Goal: Task Accomplishment & Management: Manage account settings

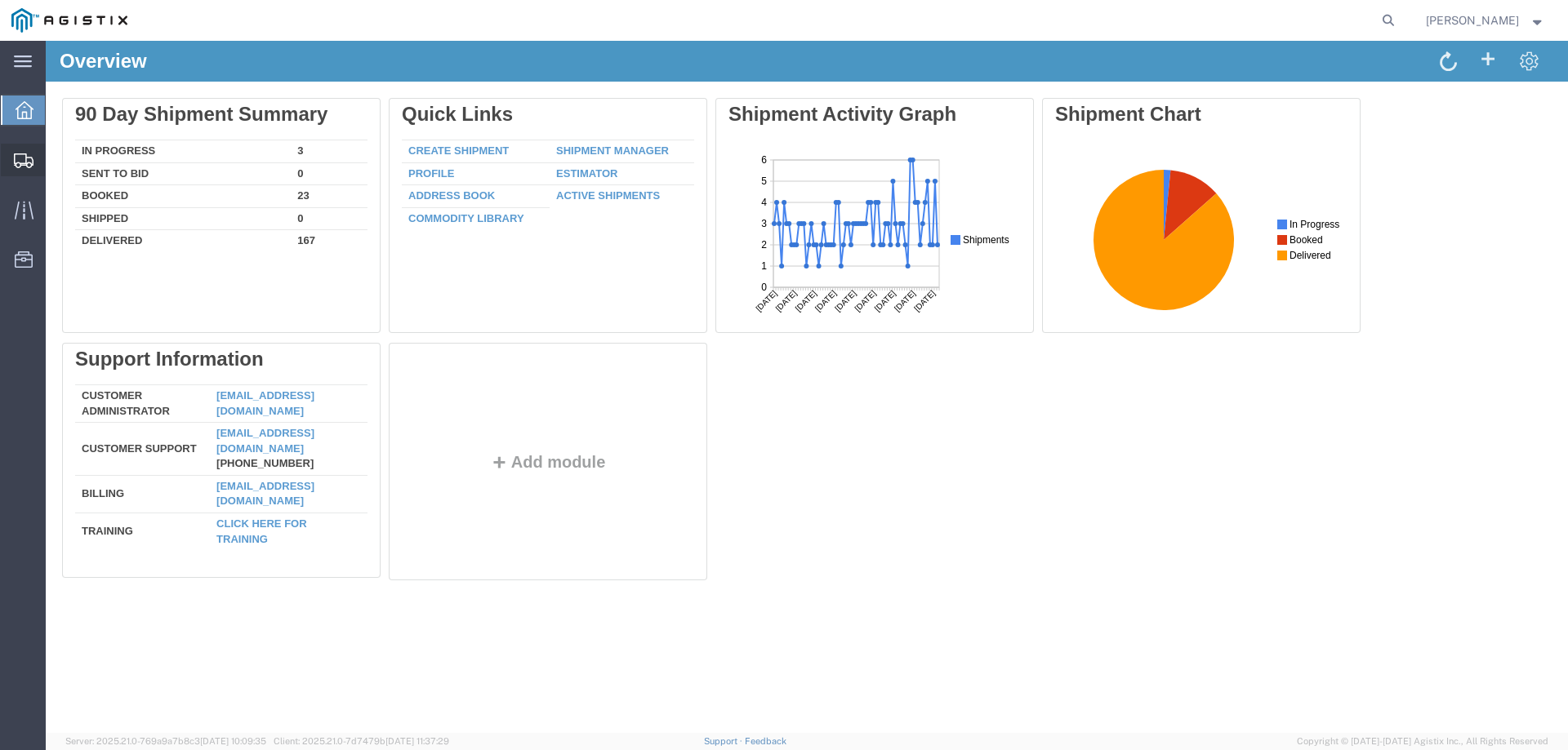
click at [12, 164] on div at bounding box center [23, 159] width 46 height 32
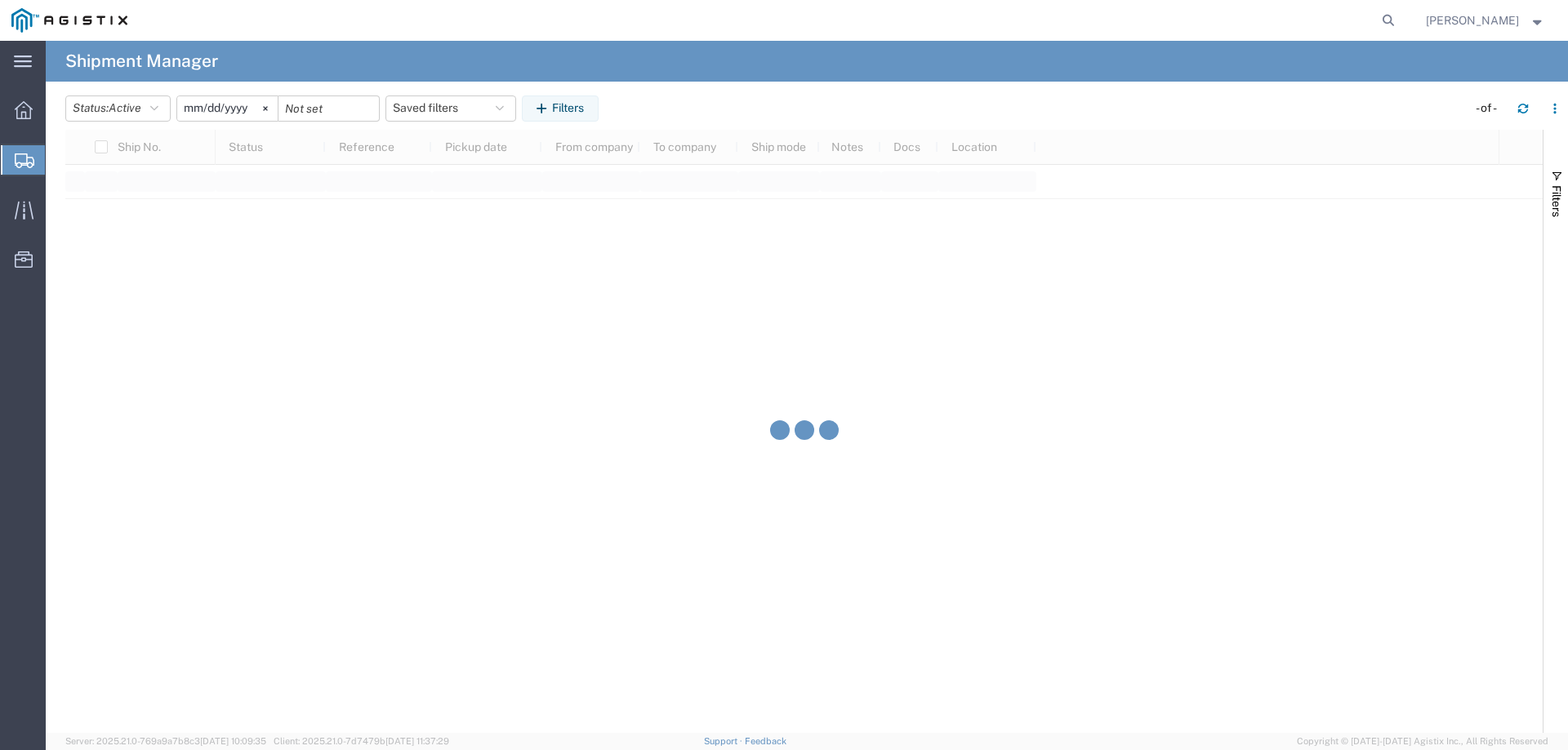
click at [0, 0] on span "Shipment Manager" at bounding box center [0, 0] width 0 height 0
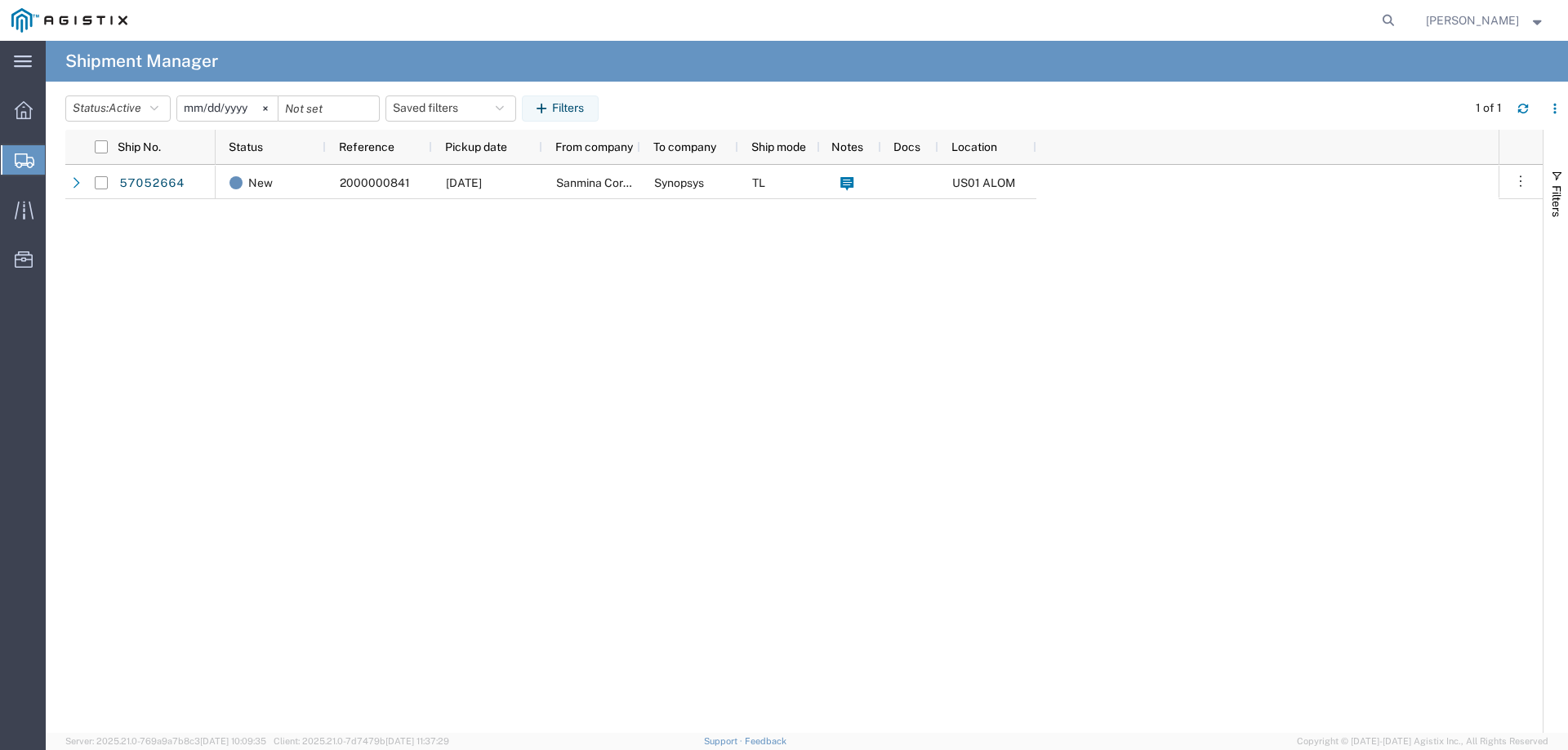
click at [0, 0] on span "Create from Template" at bounding box center [0, 0] width 0 height 0
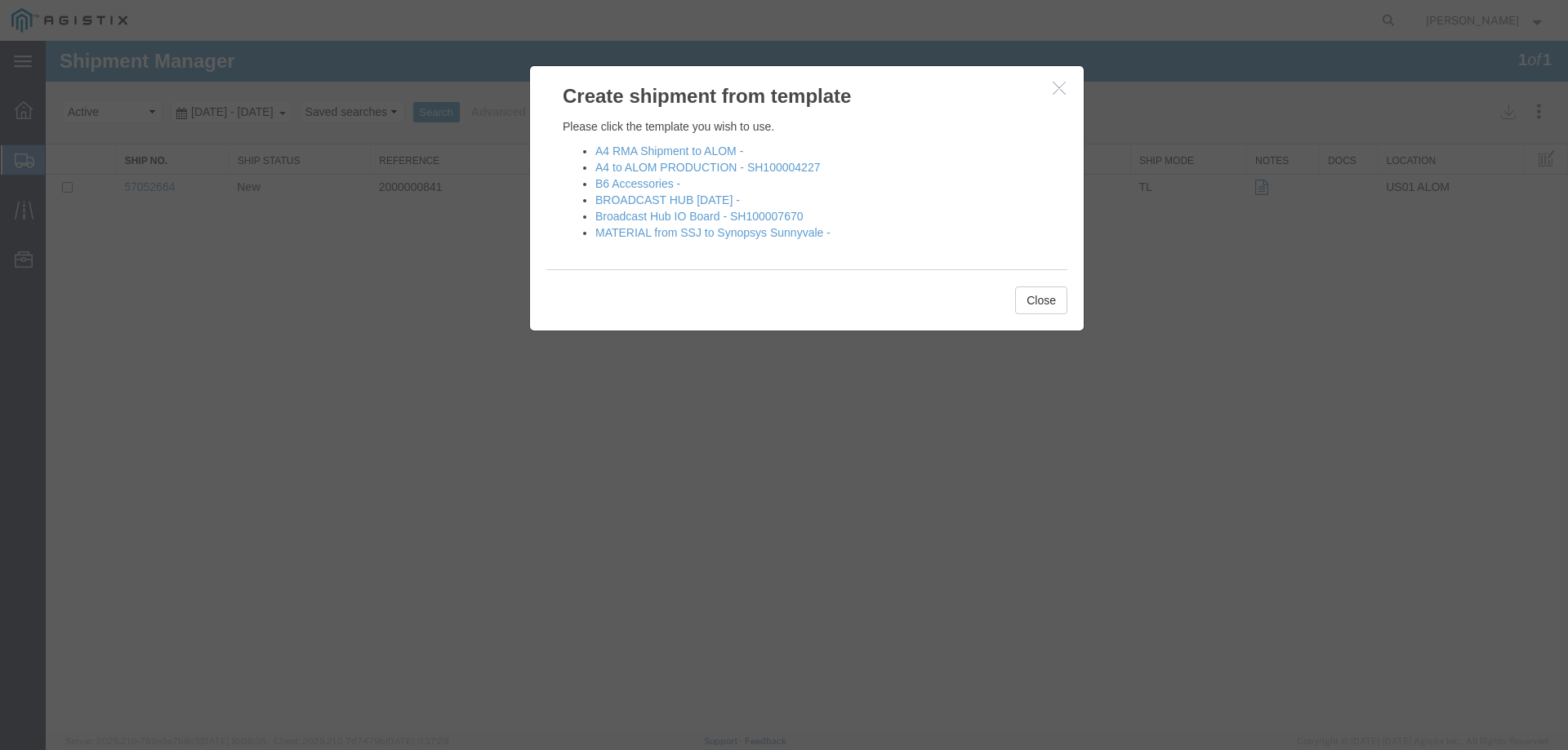
drag, startPoint x: 1062, startPoint y: 85, endPoint x: 1081, endPoint y: 81, distance: 19.4
click at [1062, 85] on icon "button" at bounding box center [1059, 87] width 13 height 14
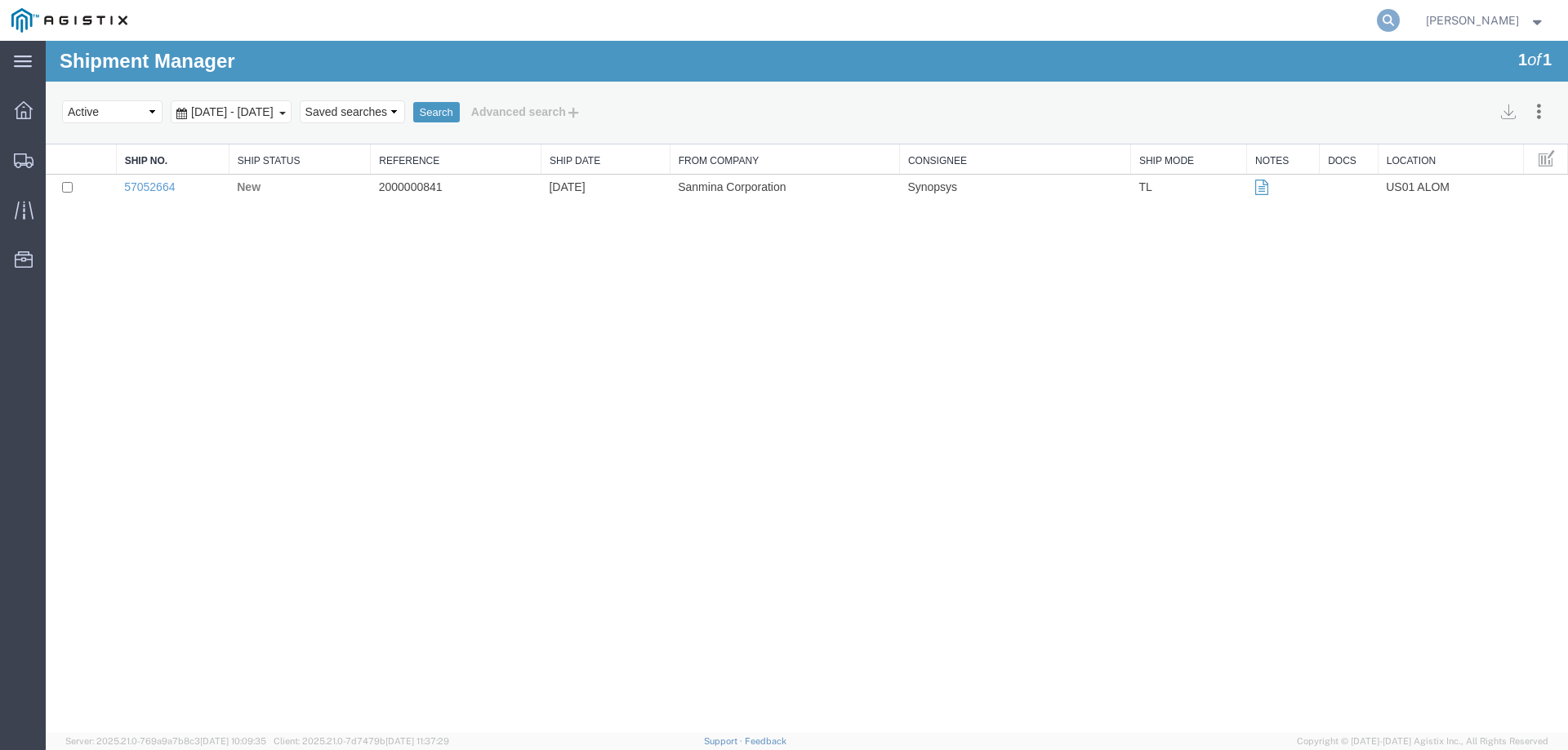
click at [1399, 13] on icon at bounding box center [1389, 21] width 23 height 23
paste input "57070252"
type input "57070252"
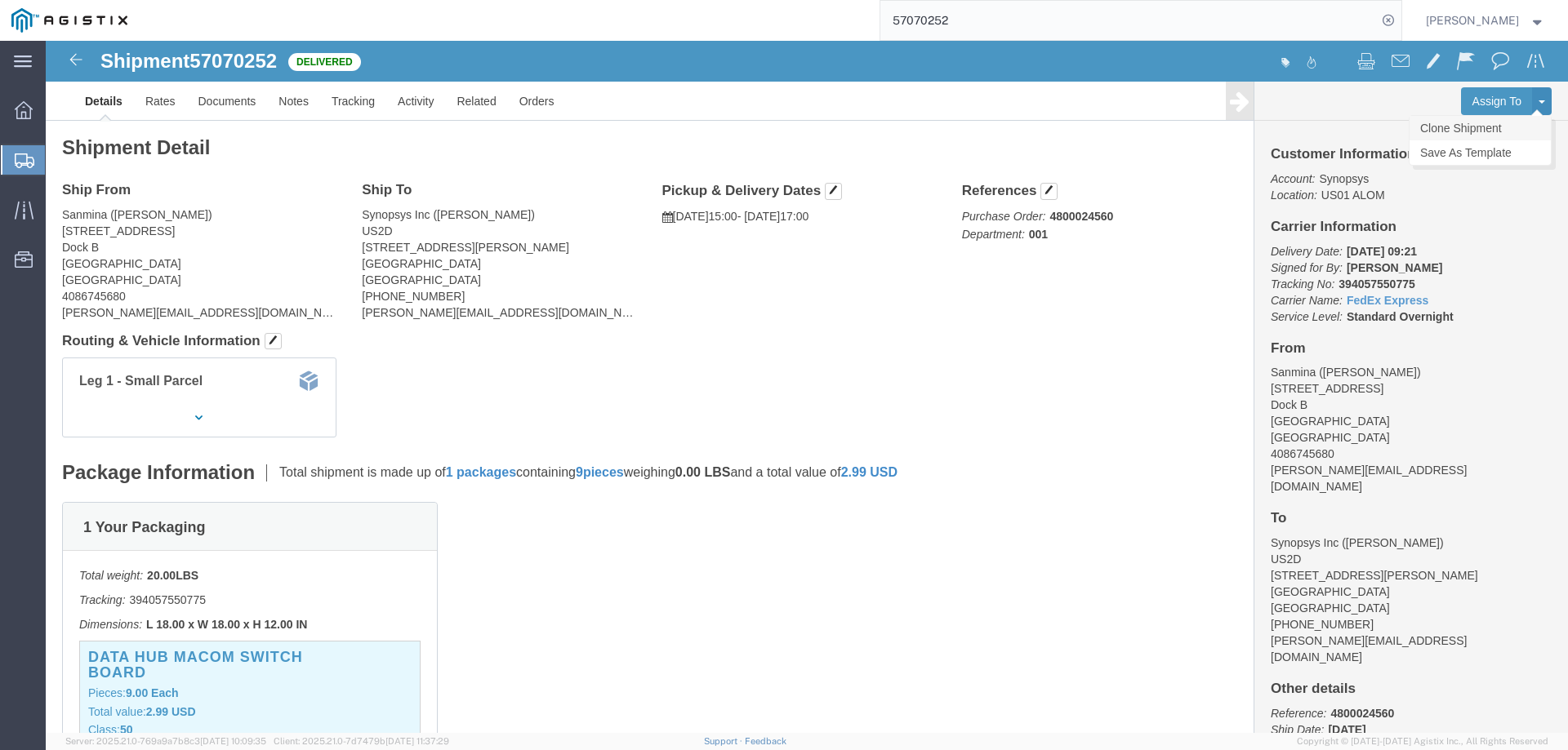
click link "Clone Shipment"
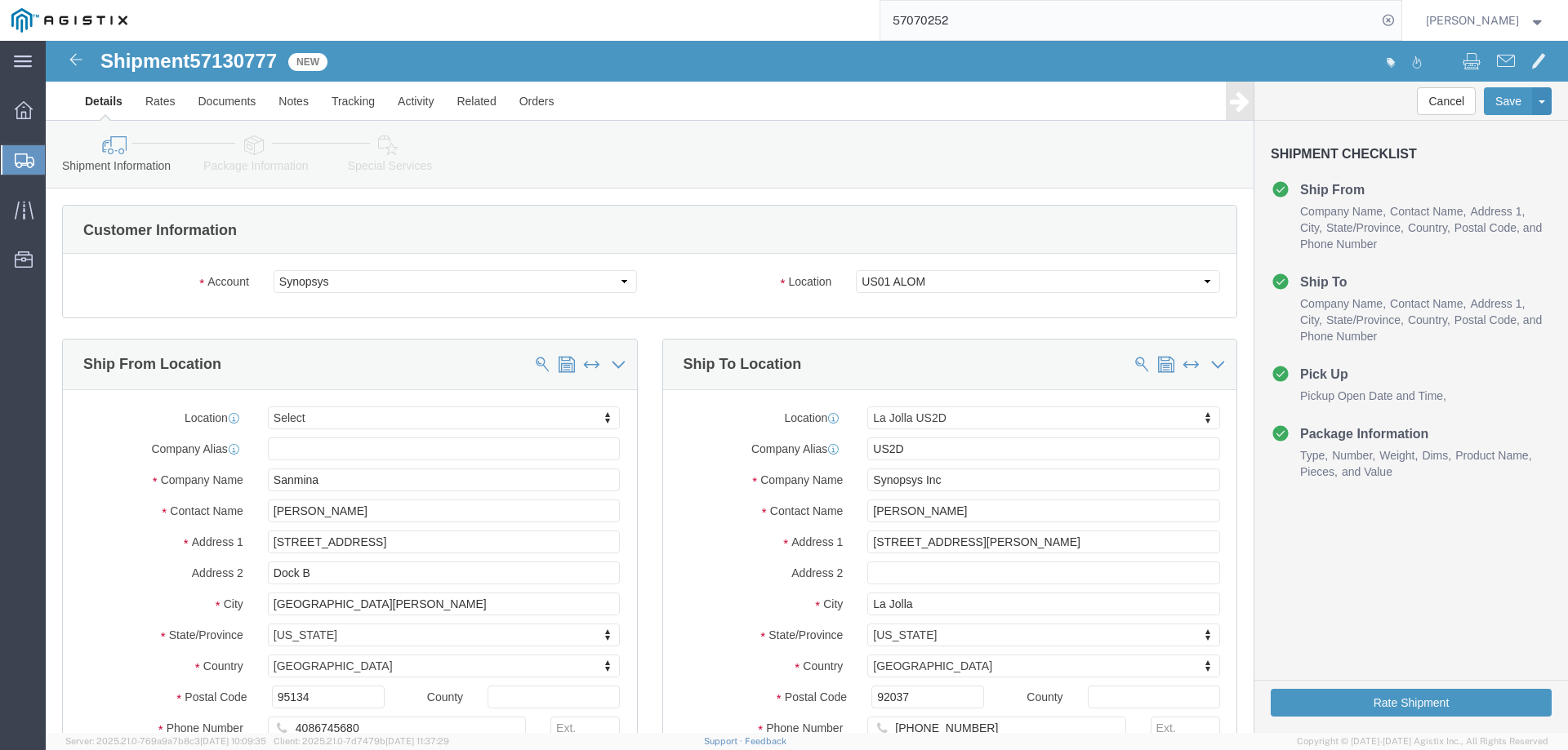
select select
select select "63192"
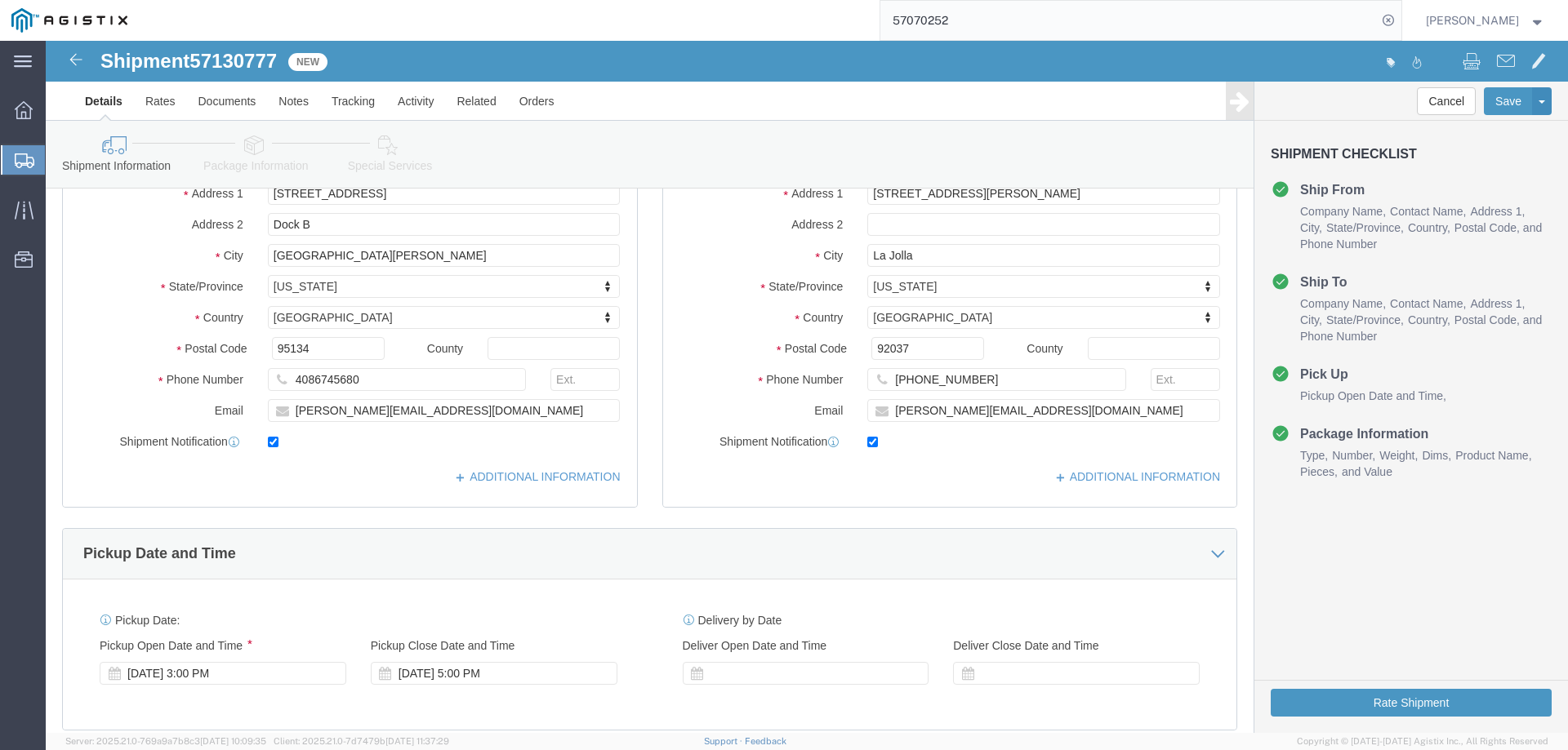
scroll to position [381, 0]
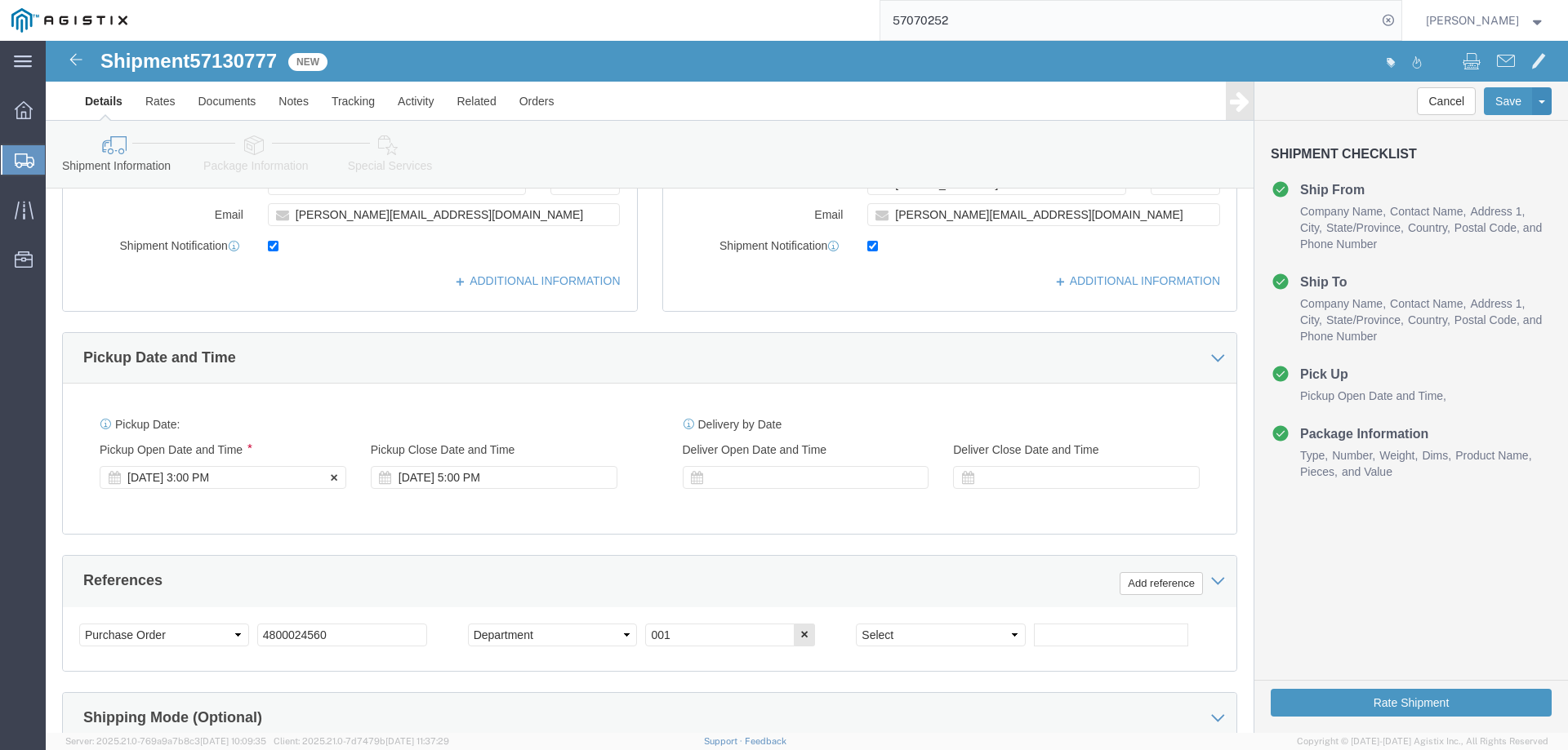
click div "[DATE] 3:00 PM"
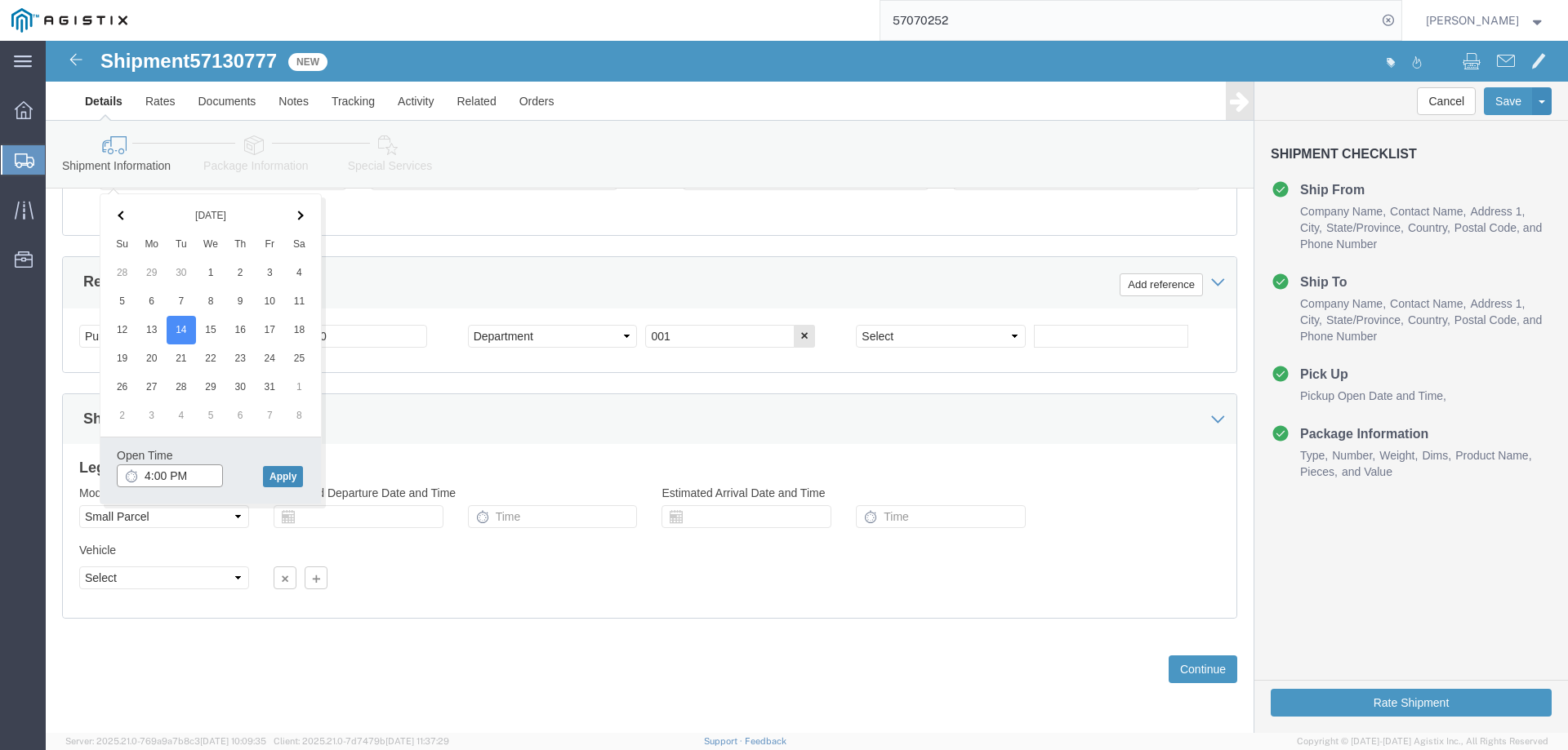
type input "4:00 PM"
drag, startPoint x: 227, startPoint y: 432, endPoint x: 632, endPoint y: 417, distance: 405.3
click button "Apply"
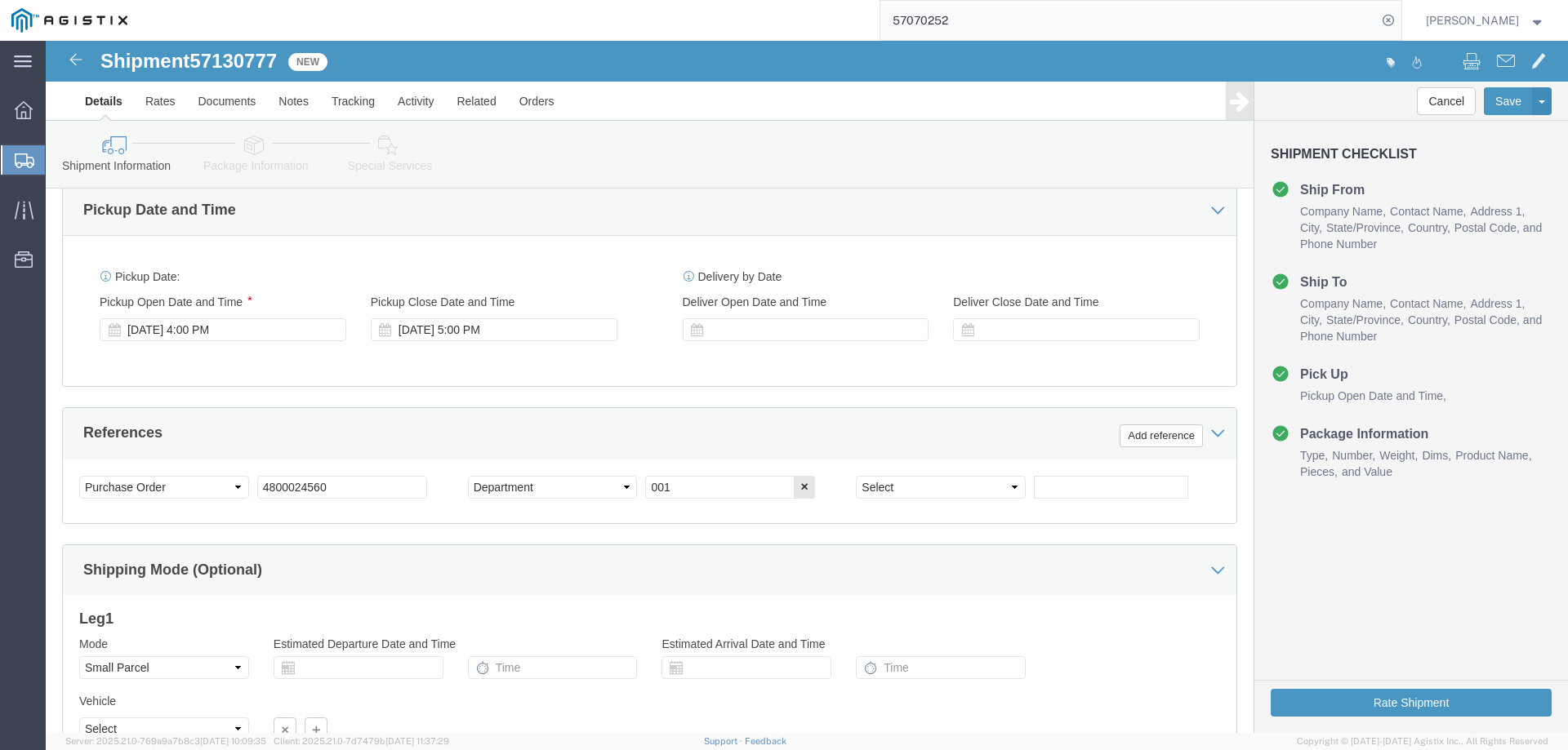
scroll to position [679, 0]
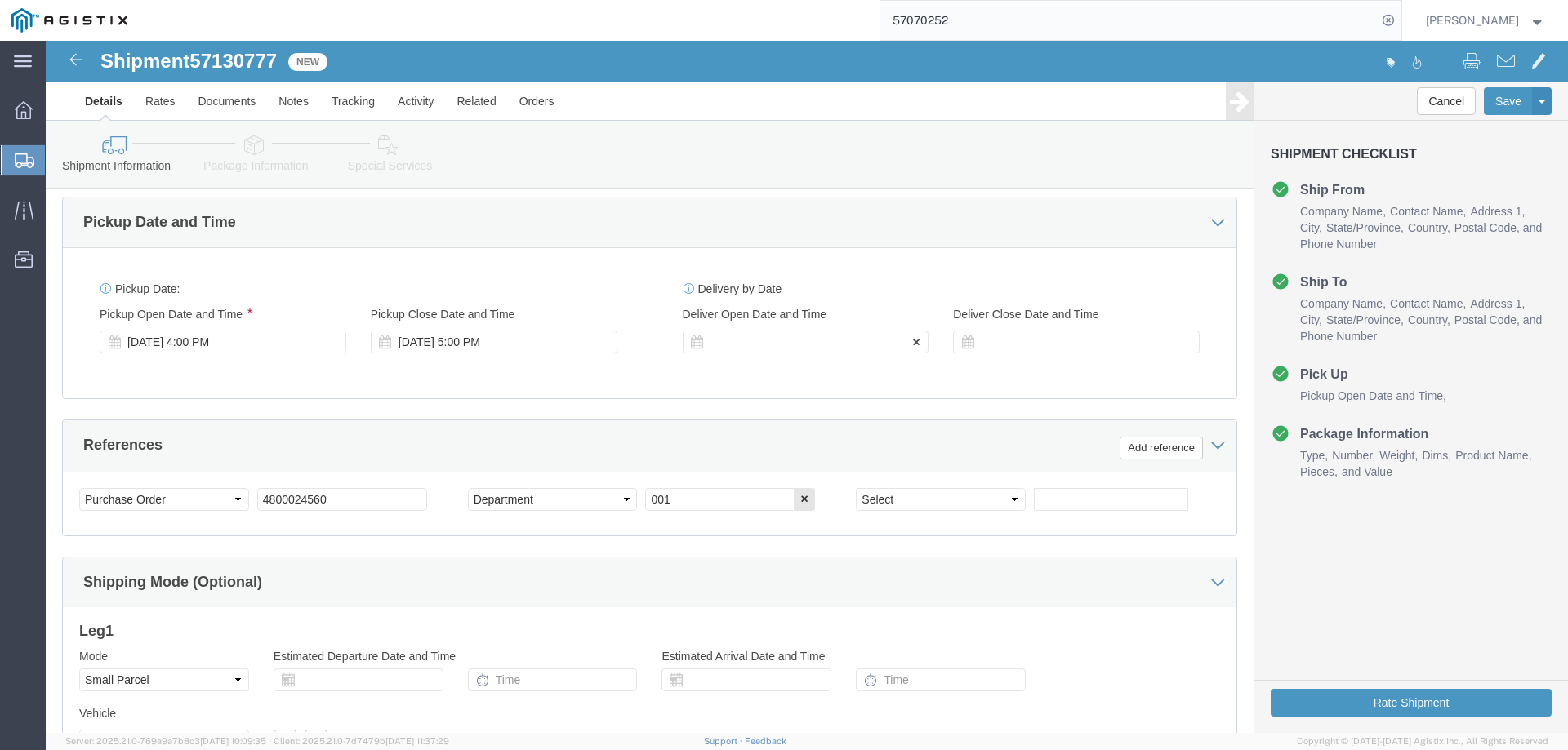
click div
click button "Apply"
drag, startPoint x: 1036, startPoint y: 343, endPoint x: 1044, endPoint y: 307, distance: 36.9
click div "Pickup Date: Pickup Start Date Pickup Start Time Pickup Open Date and Time [DAT…"
click div
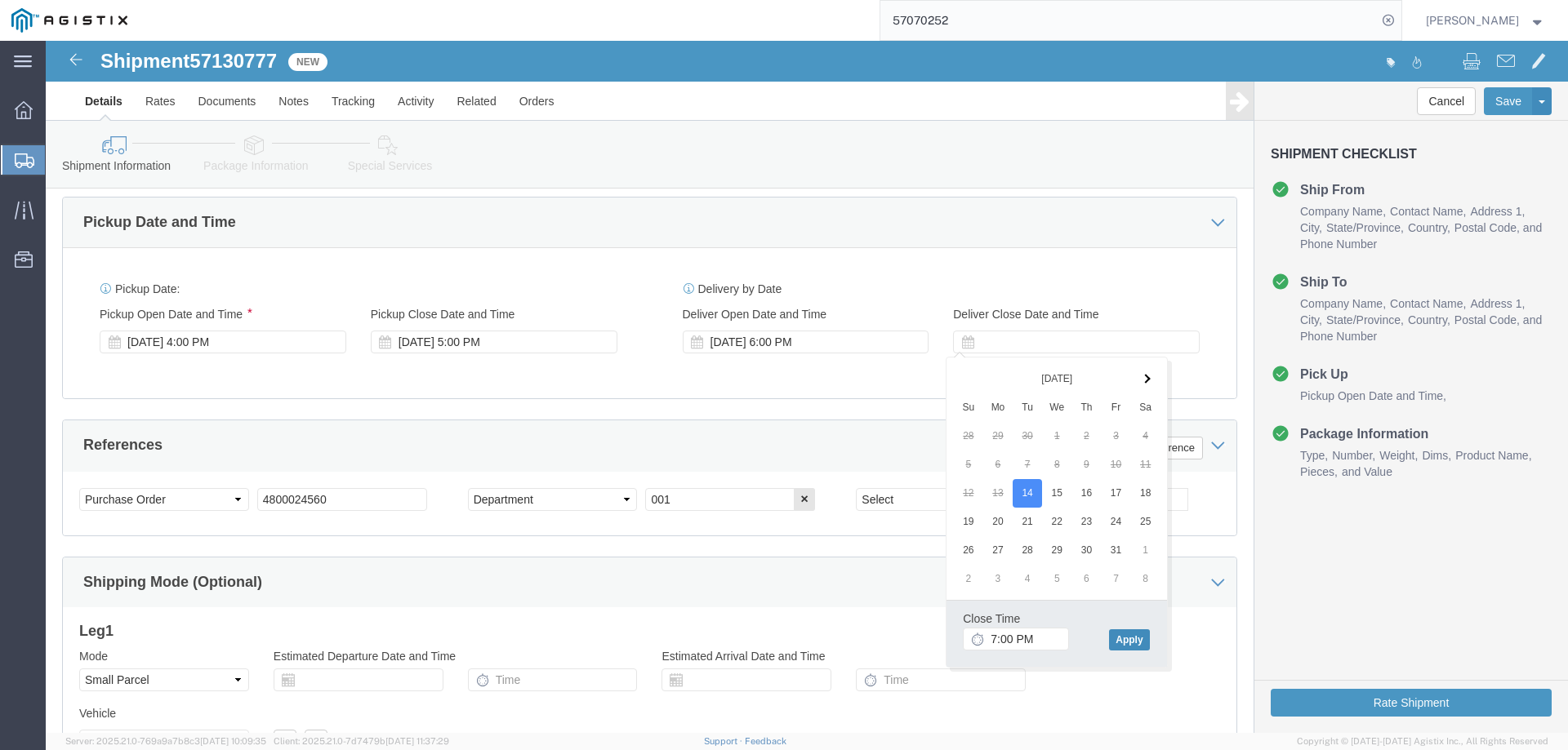
click button "Apply"
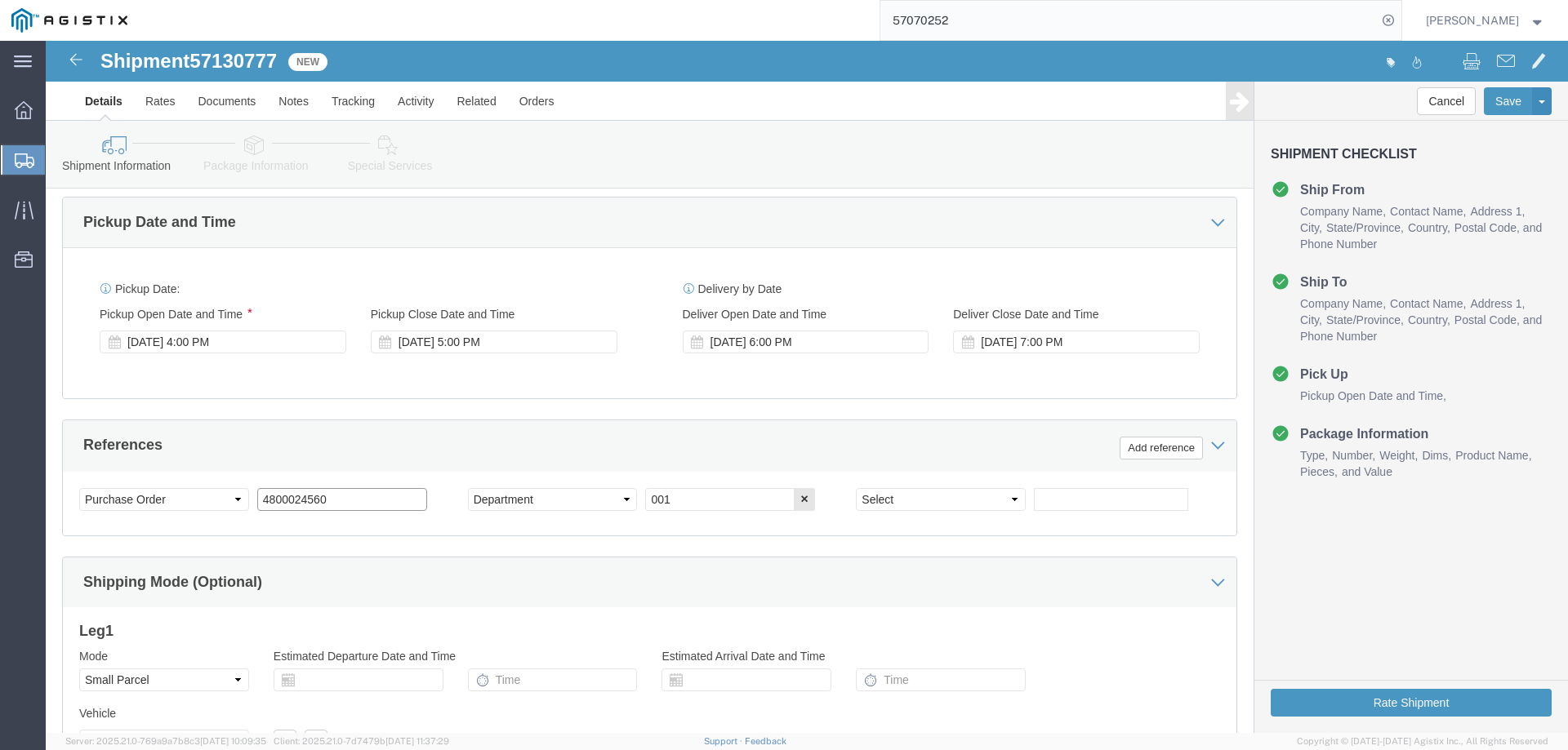
click input "4800024560"
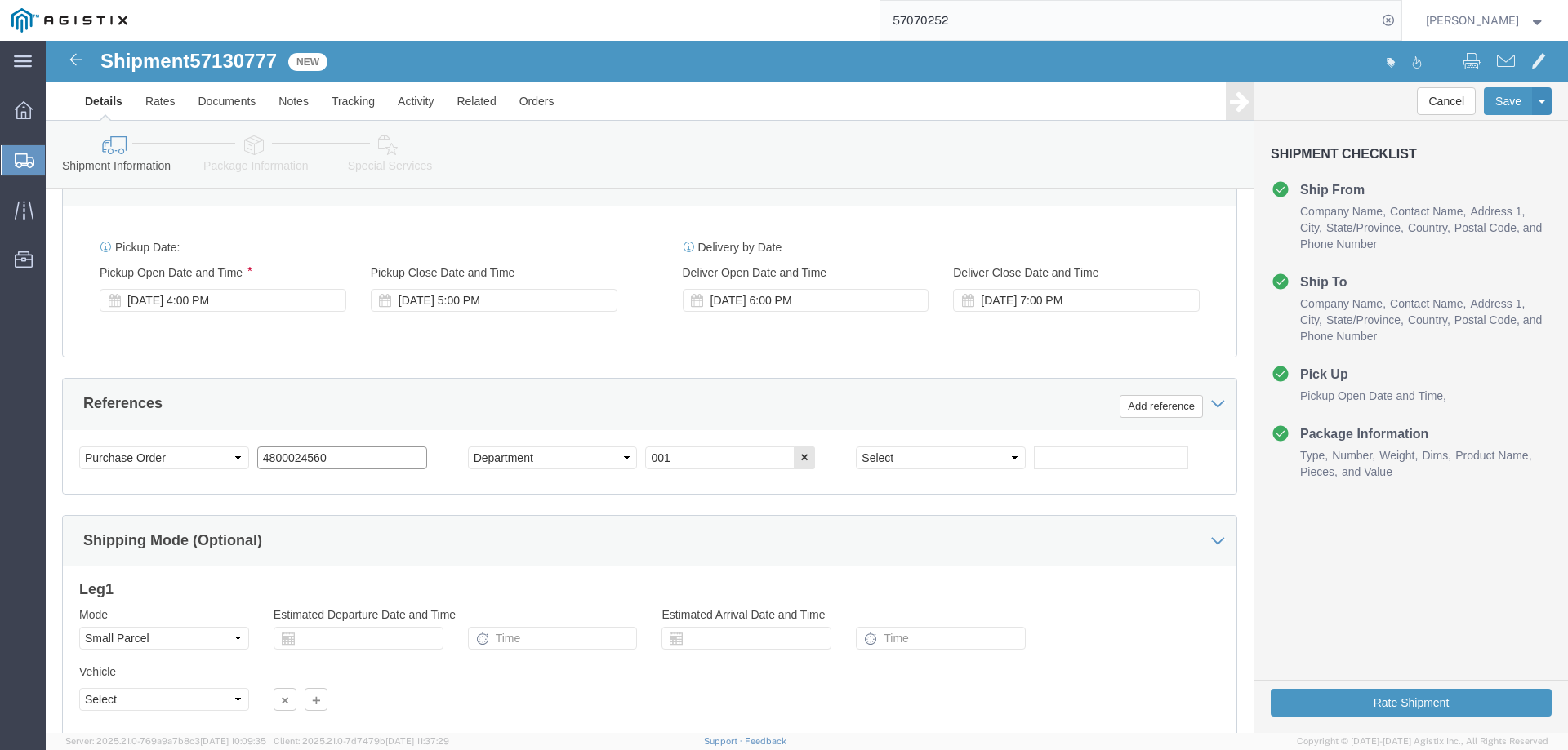
scroll to position [843, 0]
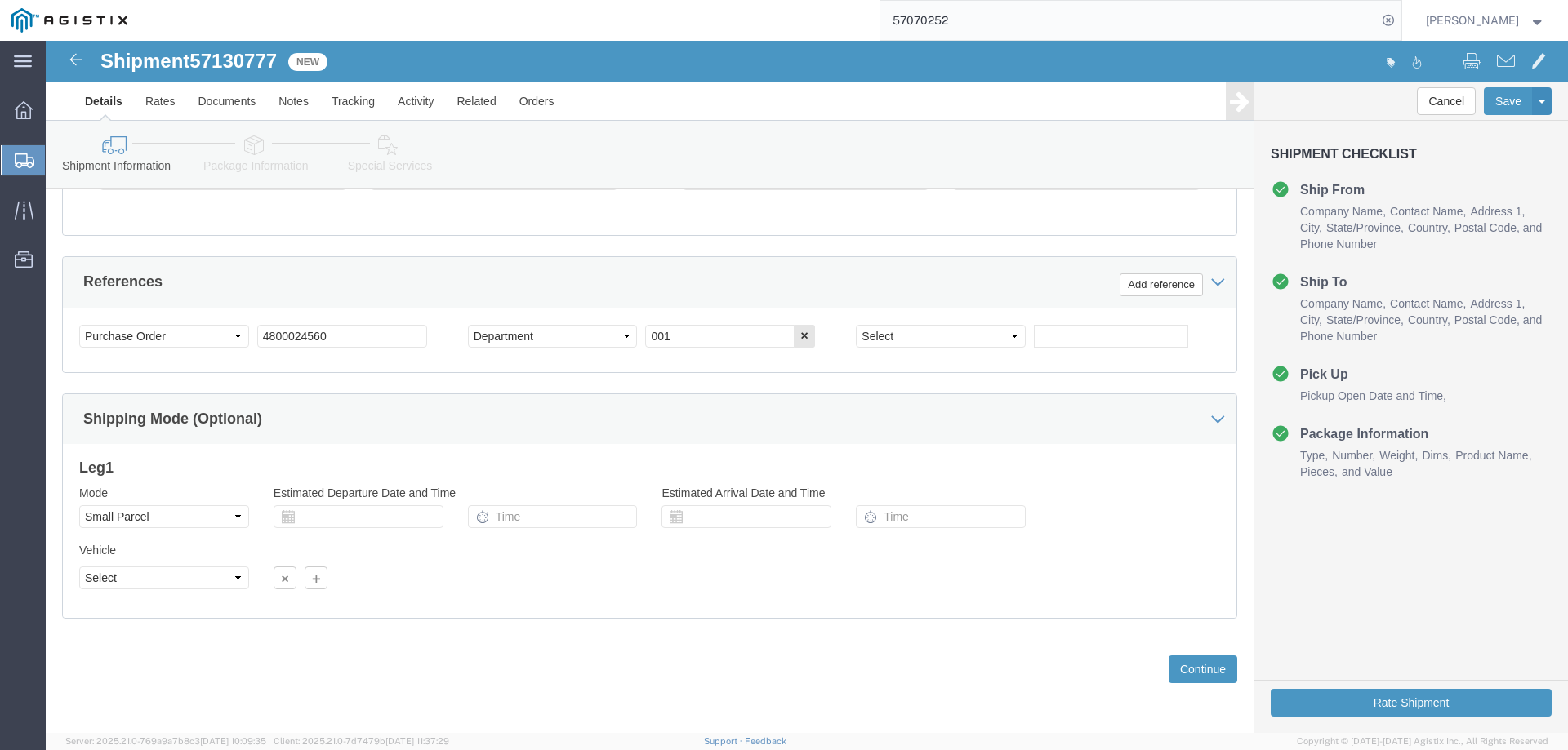
click div "Previous Continue"
click button "Continue"
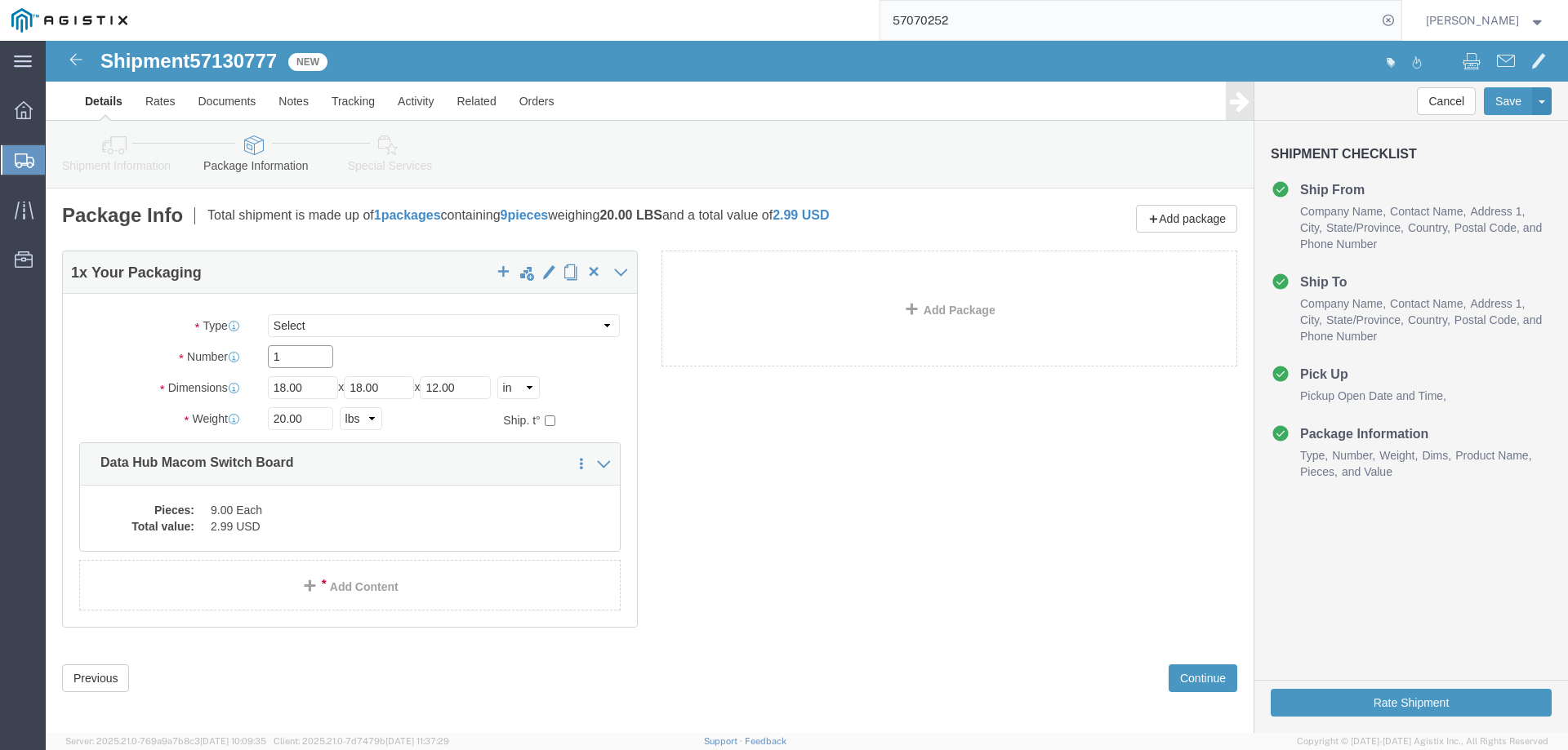
click input "1"
type input "10"
click input "18.00"
click div "10 x Your Packaging Package Type Select Envelope Large Box Medium Box PAK Rack …"
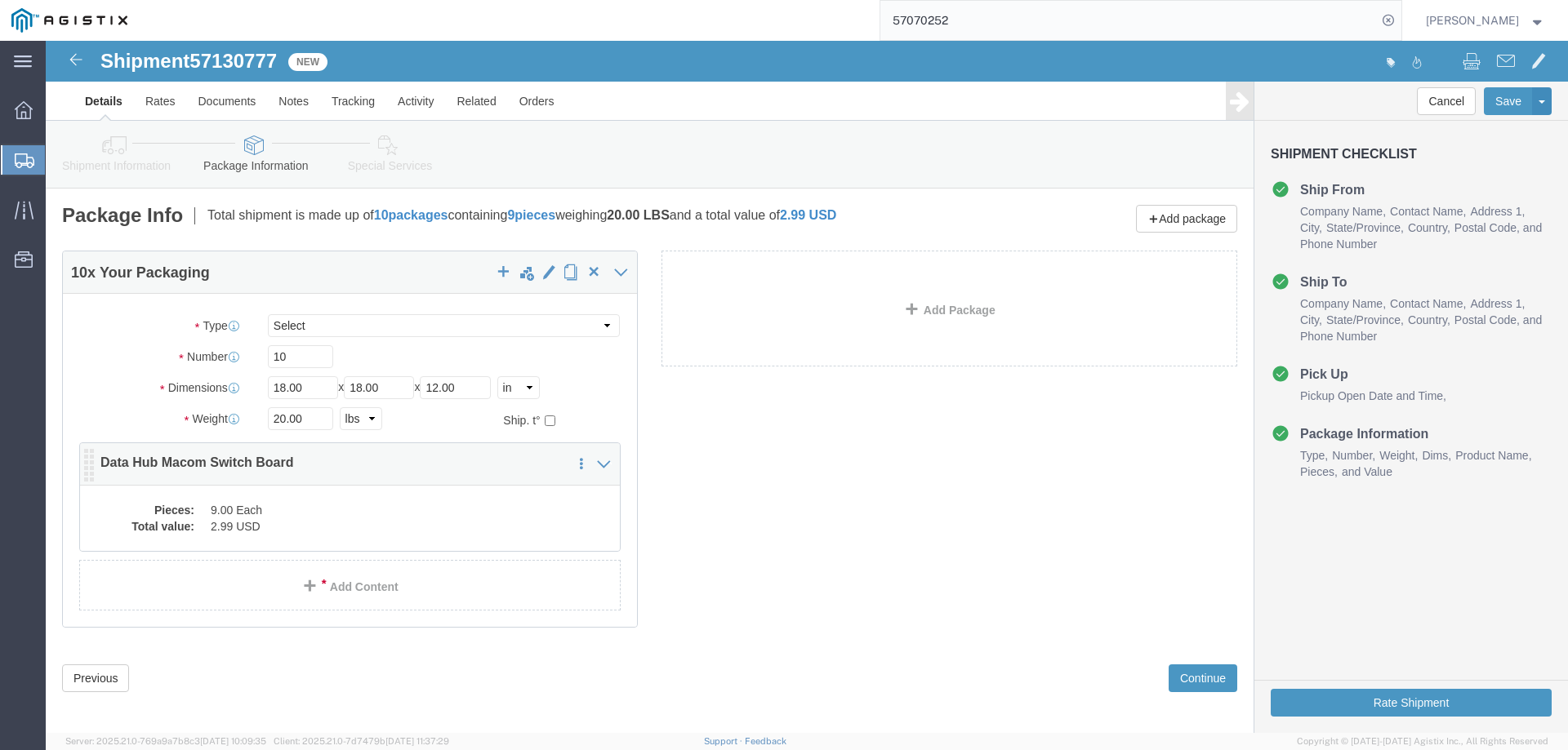
click dd "9.00 Each"
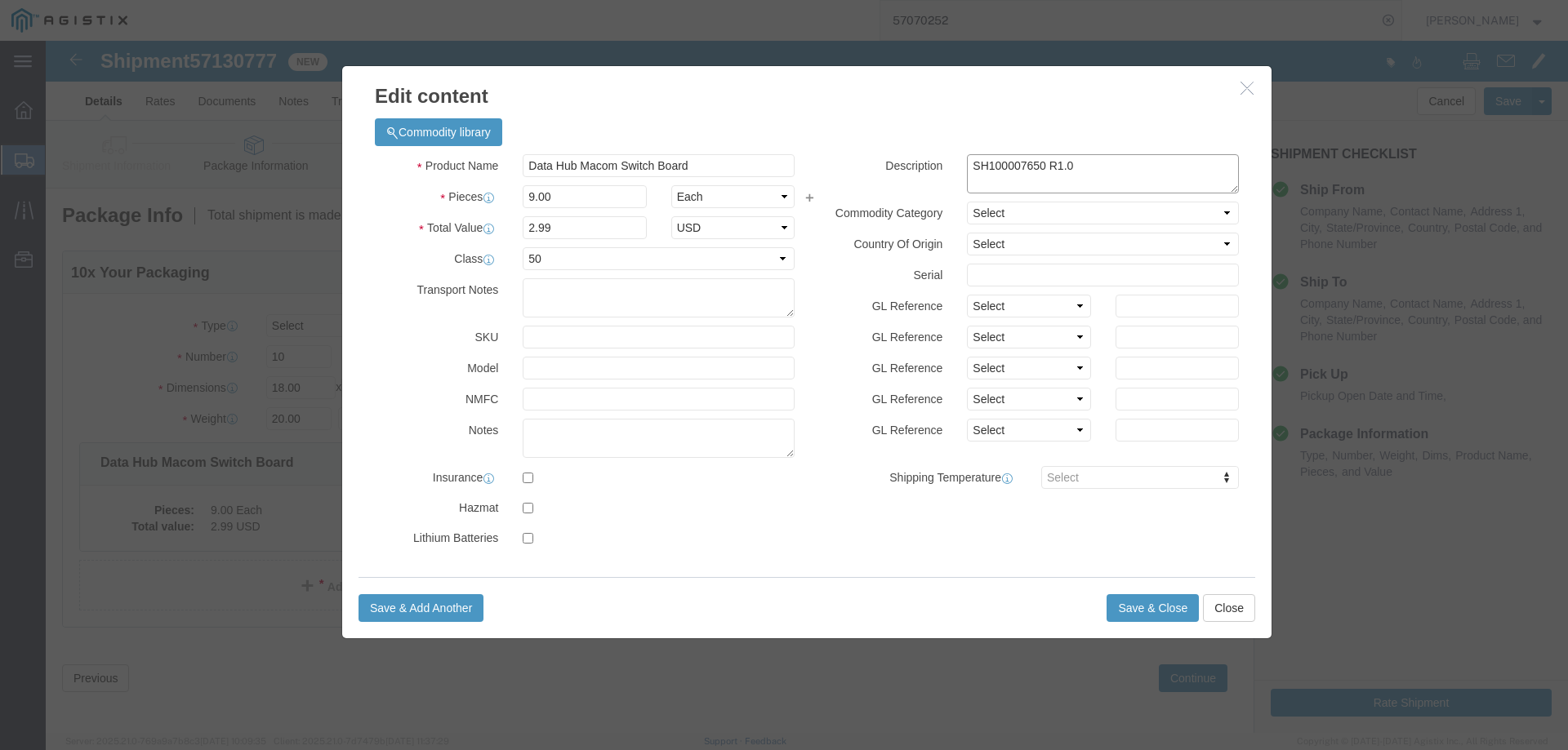
click textarea "SH100007650 R1.0"
type textarea "SH100007654 R1.0"
click input "9.00"
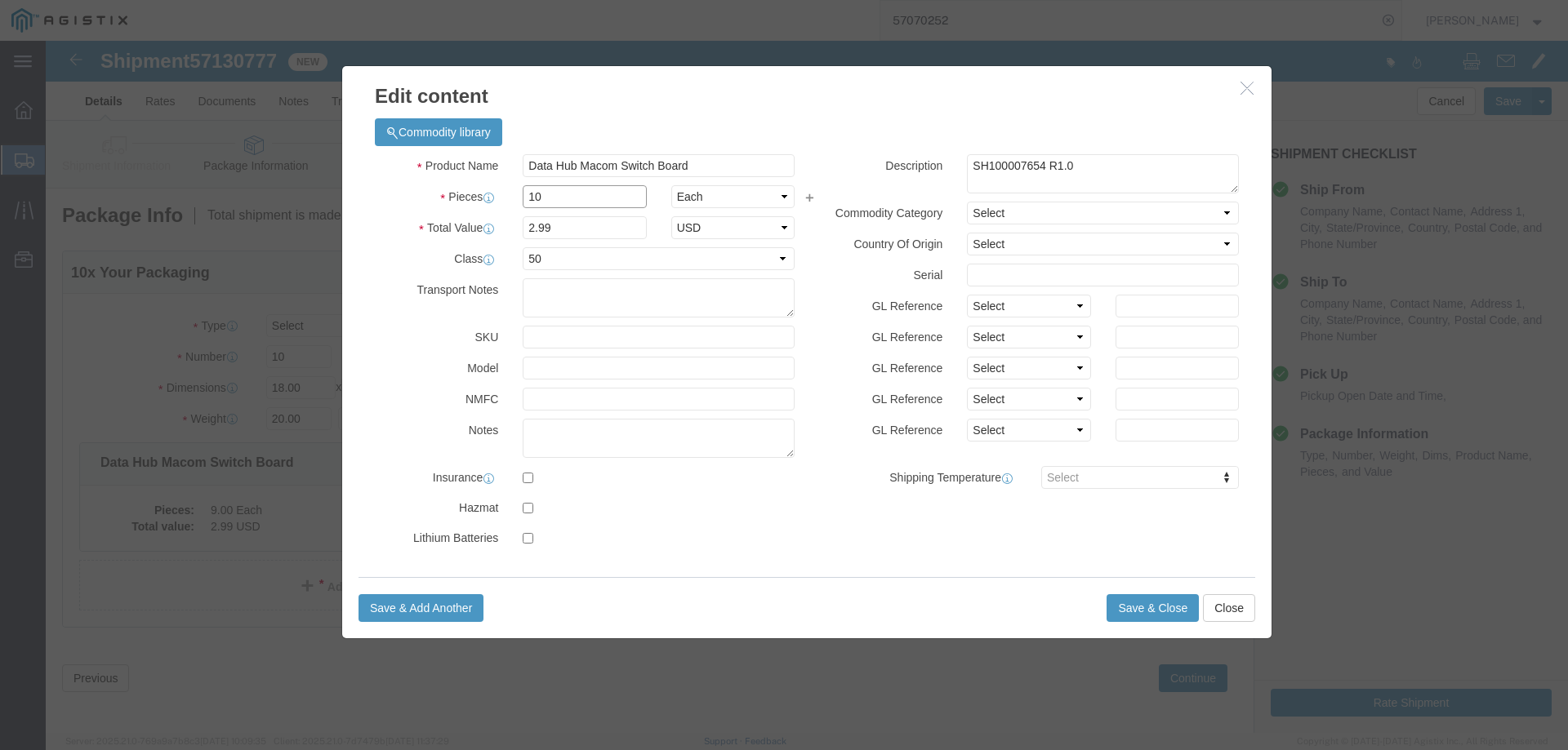
type input "10"
type input "3.32"
click input "Data Hub Macom Switch Board"
drag, startPoint x: 603, startPoint y: 124, endPoint x: 530, endPoint y: 134, distance: 73.7
click input "Data Hub Macom Switch Board"
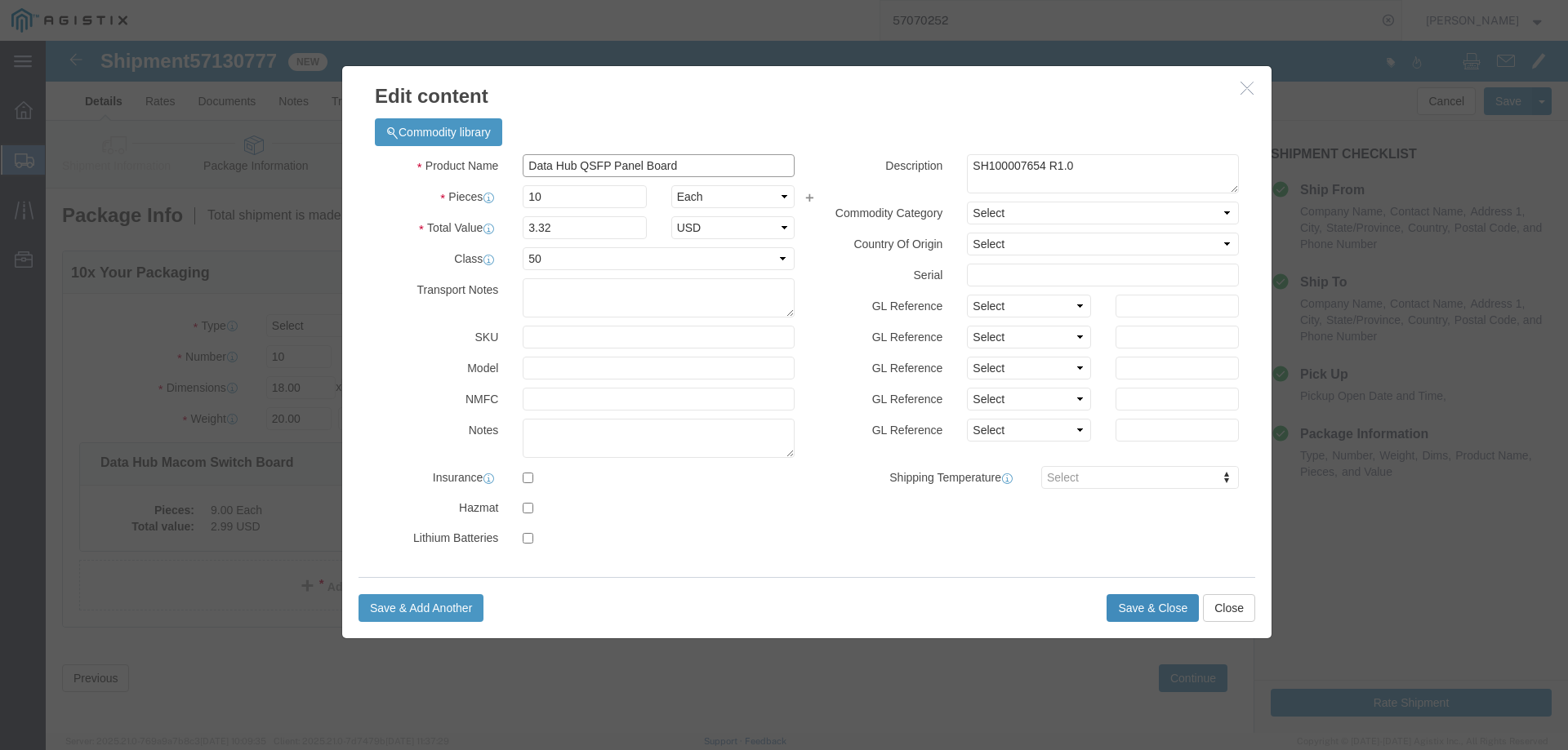
type input "Data Hub QSFP Panel Board"
click button "Save & Close"
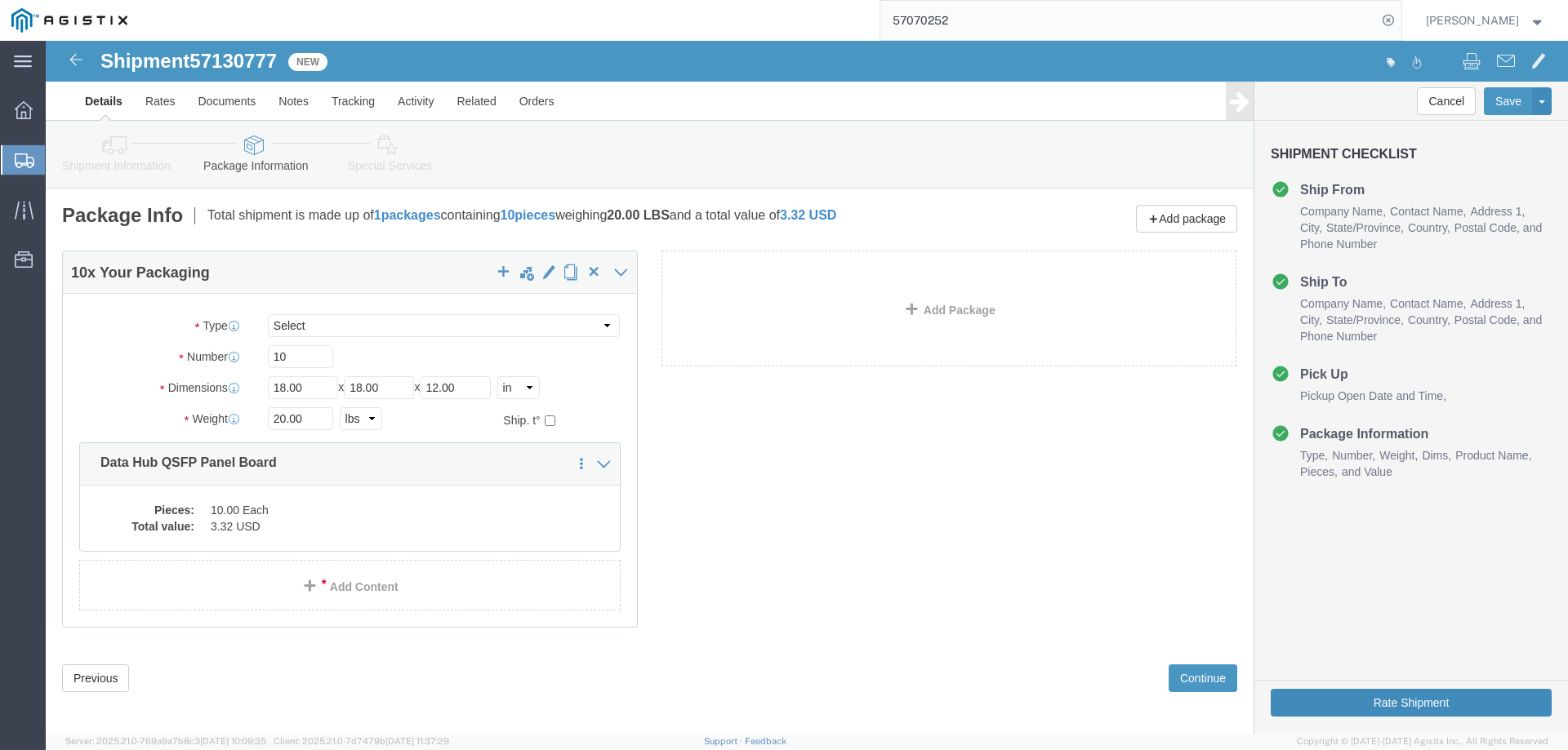
click button "Rate Shipment"
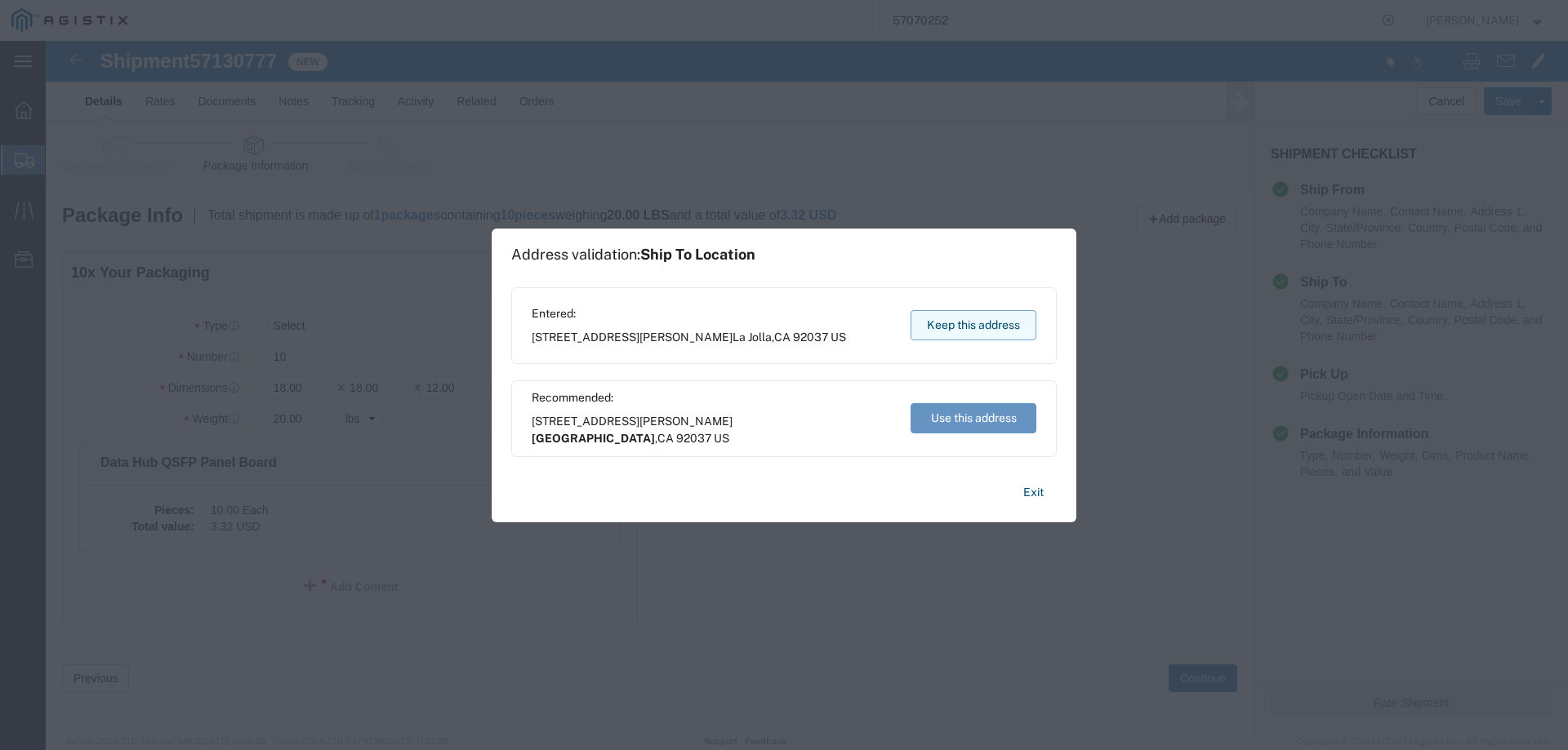
click at [963, 324] on button "Keep this address" at bounding box center [973, 325] width 125 height 30
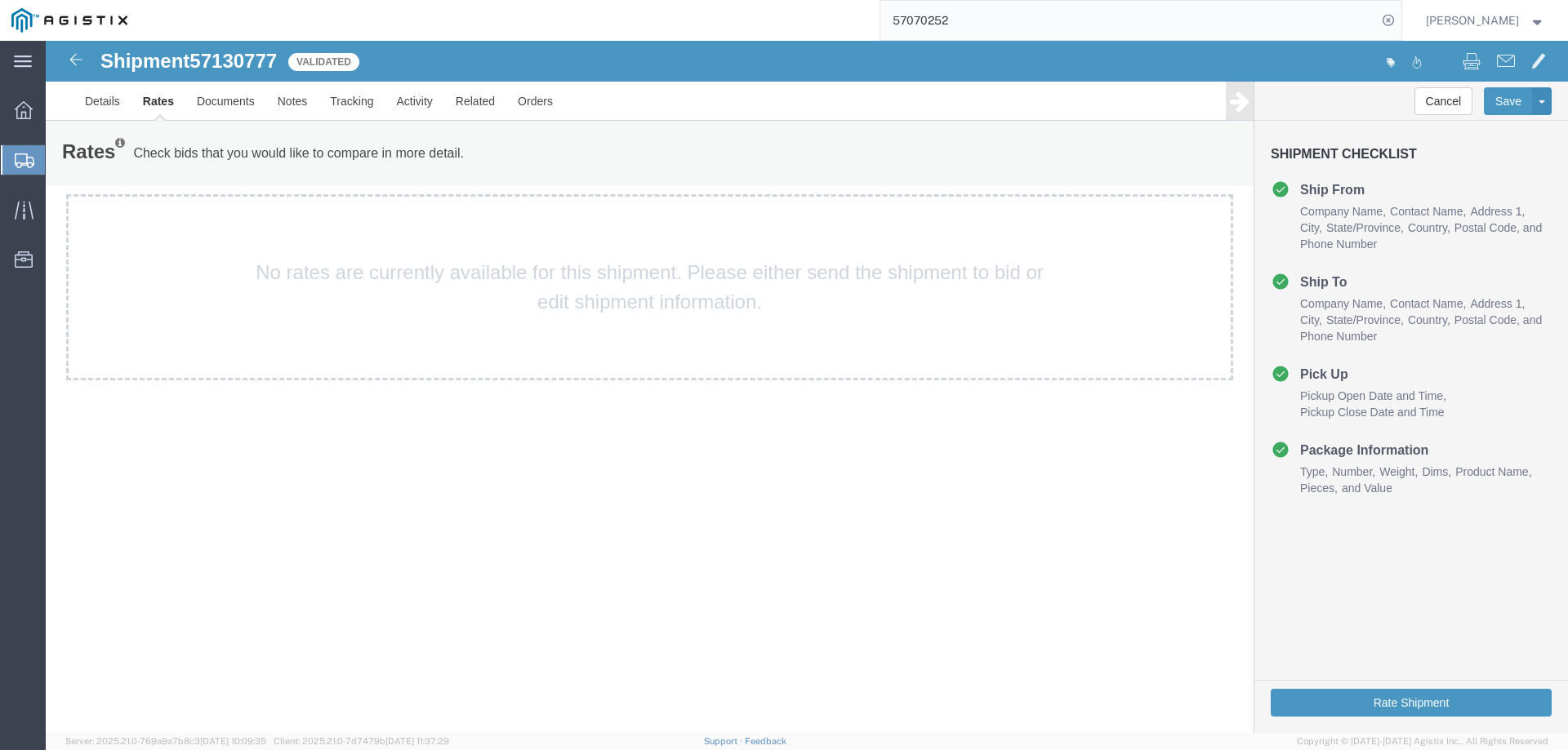
click at [256, 64] on span "57130777" at bounding box center [232, 61] width 87 height 22
copy span "57130777"
click at [238, 51] on span "57130777" at bounding box center [232, 61] width 87 height 22
click at [238, 51] on span "57130777" at bounding box center [232, 61] width 87 height 22
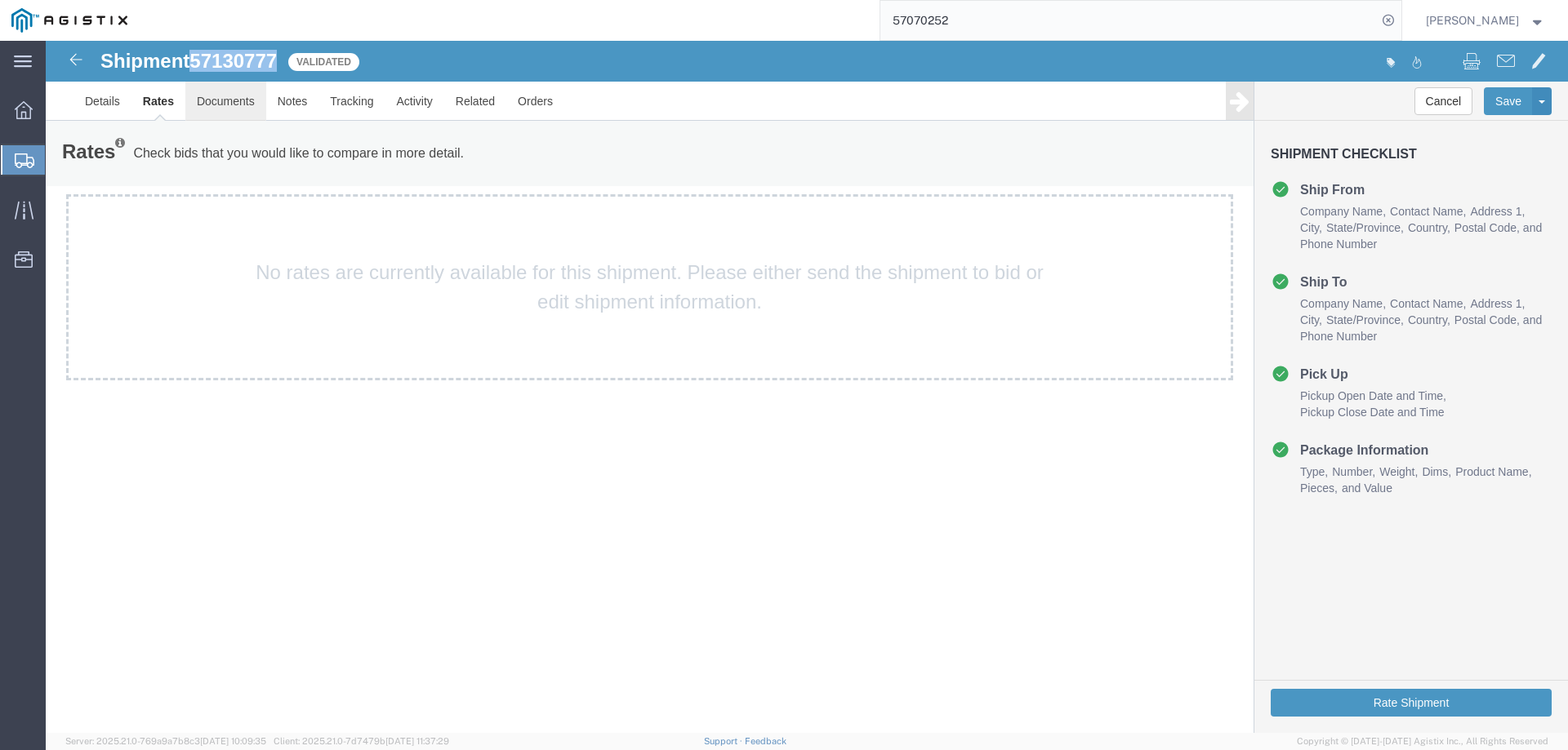
click at [218, 112] on link "Documents" at bounding box center [225, 100] width 81 height 39
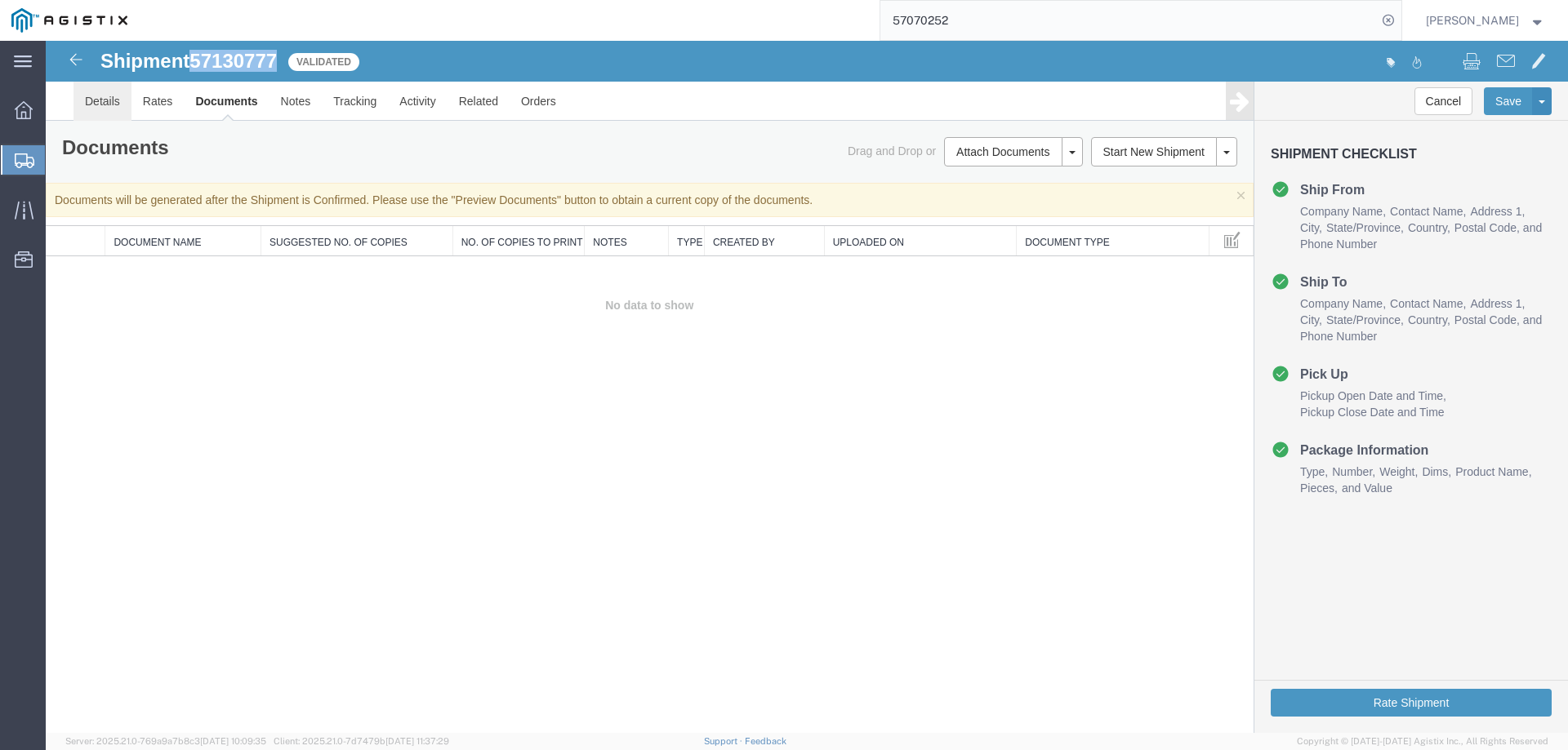
click at [103, 110] on link "Details" at bounding box center [103, 100] width 58 height 39
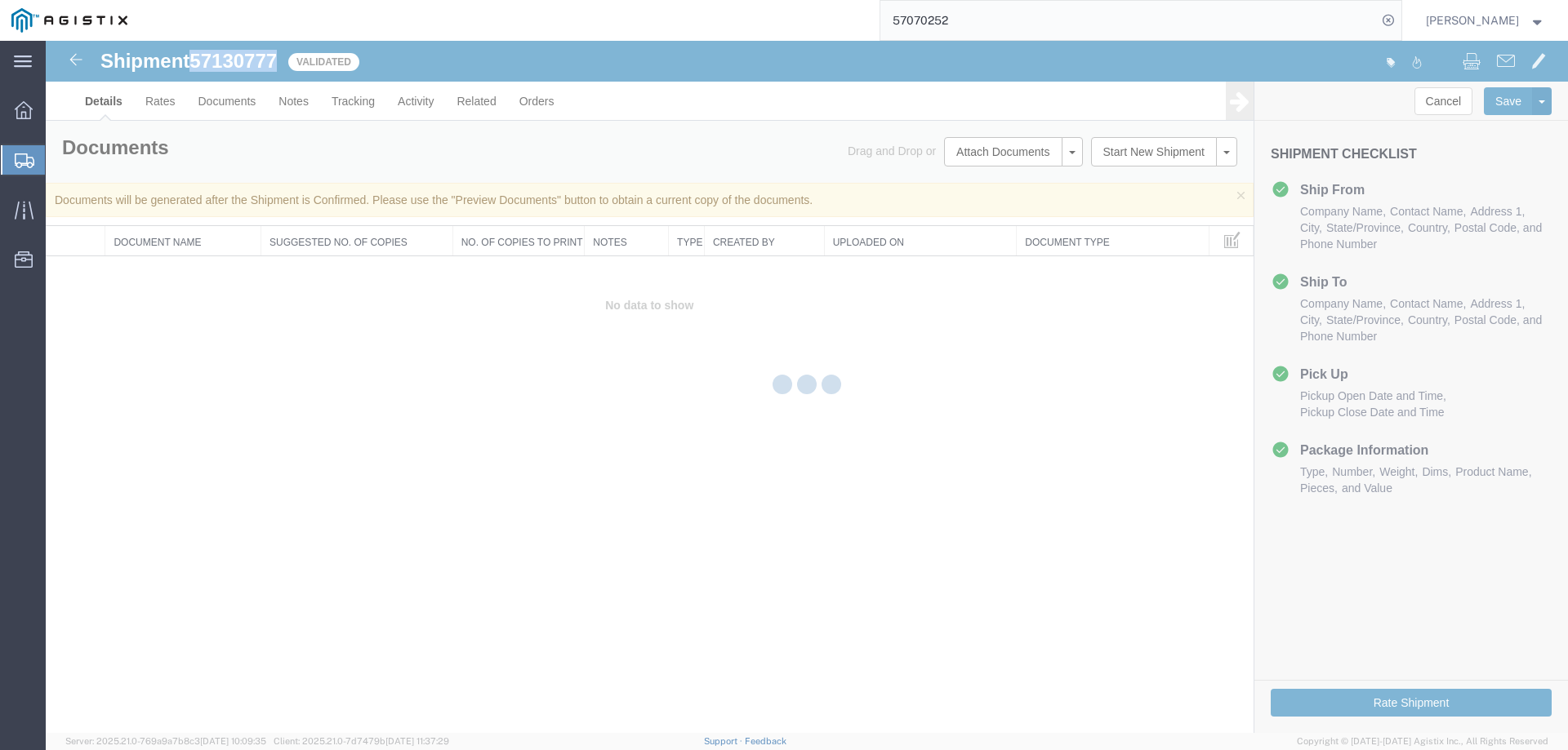
select select "63192"
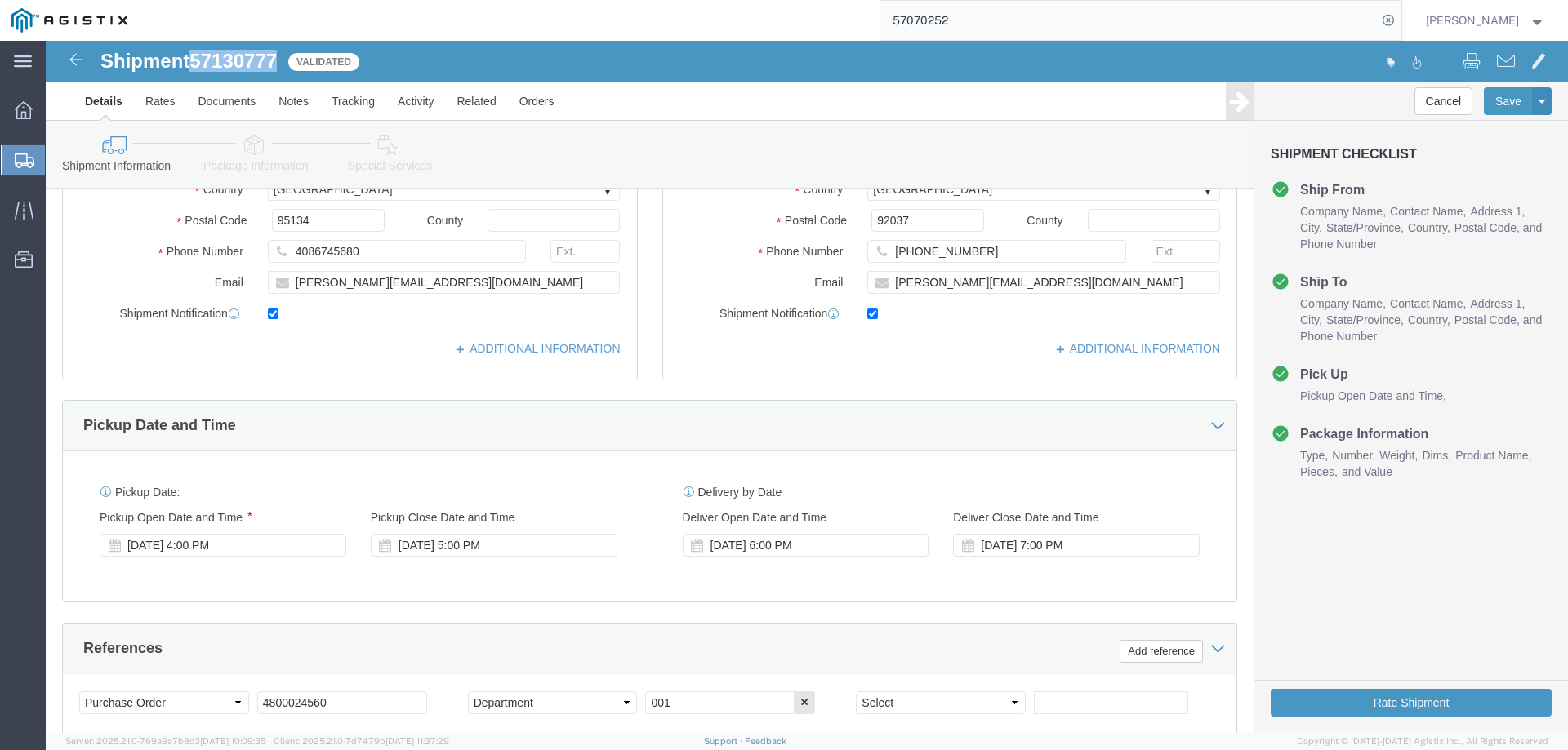
scroll to position [489, 0]
